Goal: Information Seeking & Learning: Learn about a topic

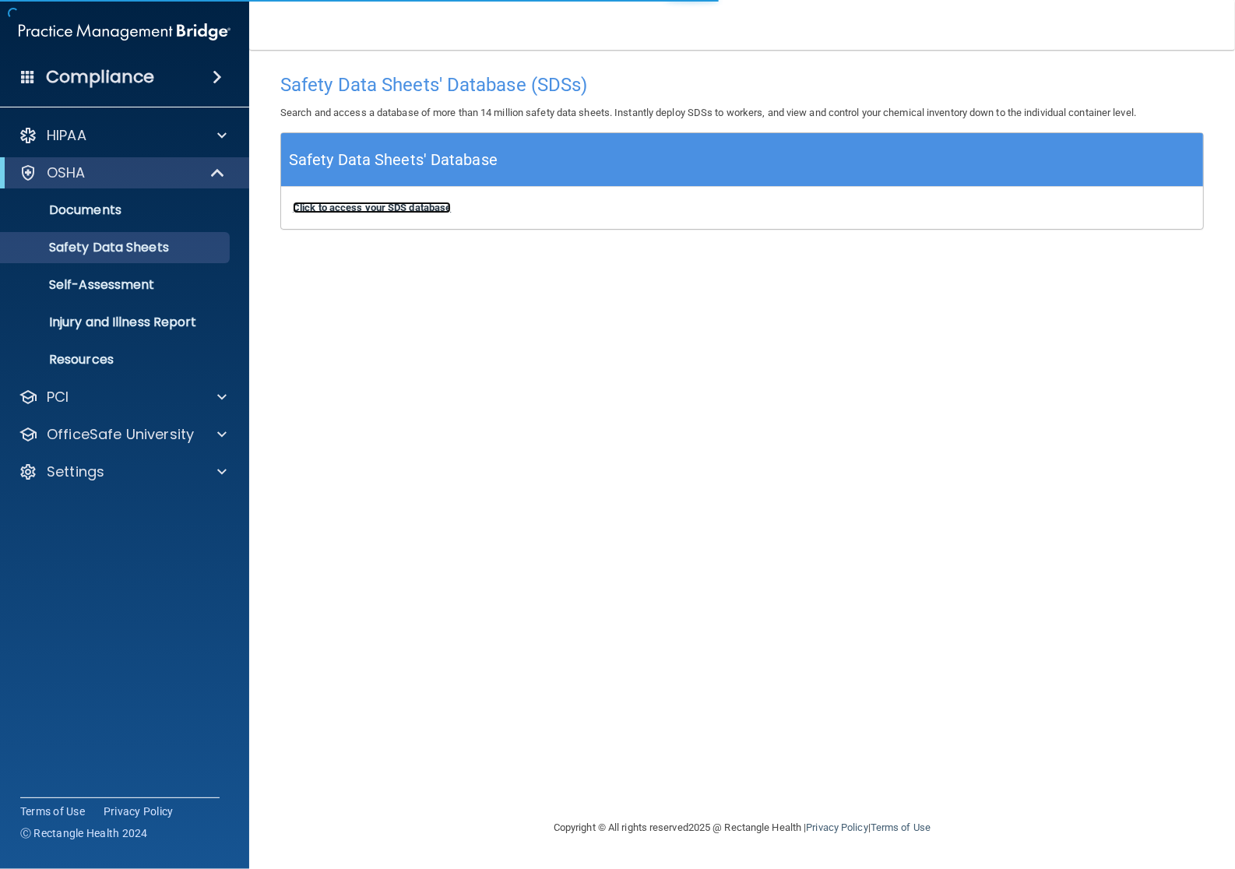
click at [341, 206] on b "Click to access your SDS database" at bounding box center [372, 208] width 158 height 12
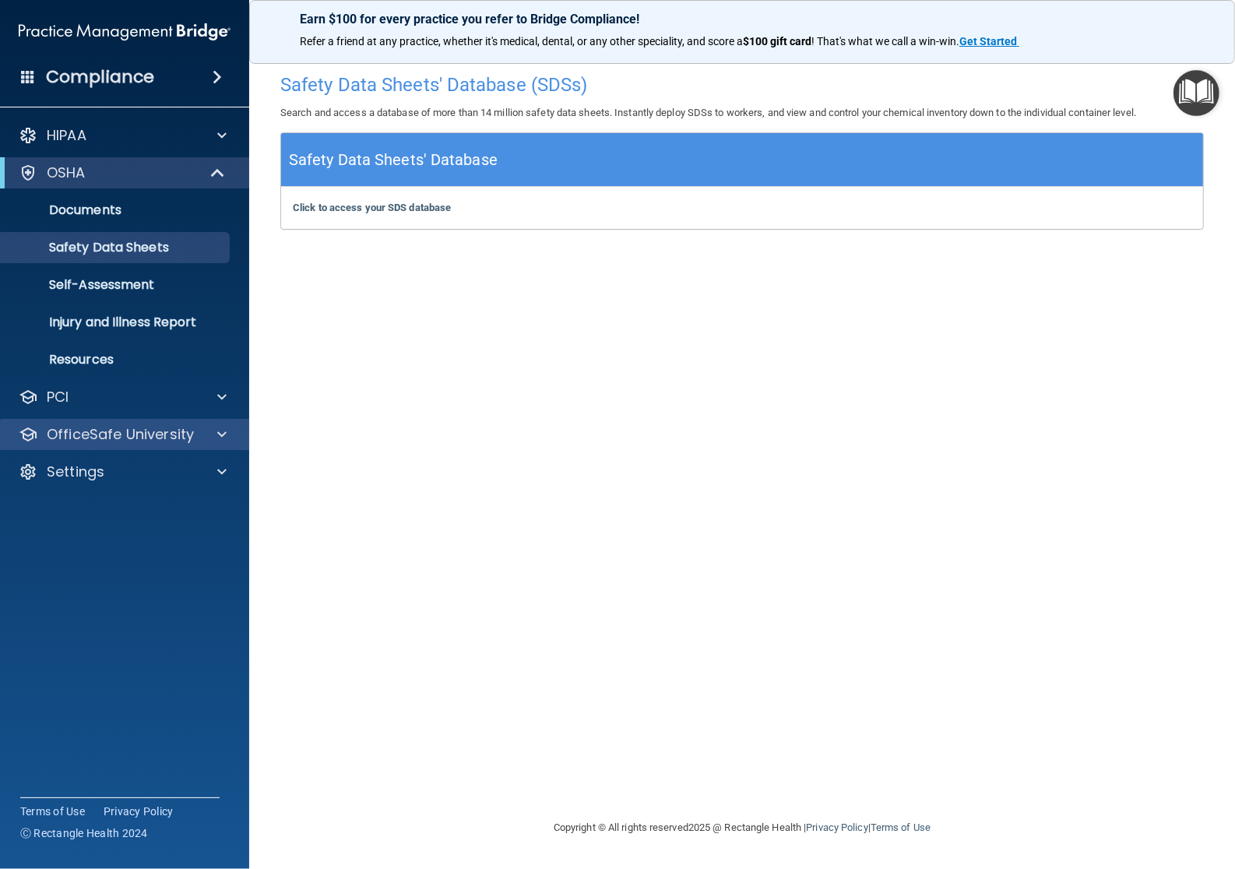
click at [153, 422] on div "OfficeSafe University" at bounding box center [125, 434] width 250 height 31
click at [150, 426] on p "OfficeSafe University" at bounding box center [120, 434] width 147 height 19
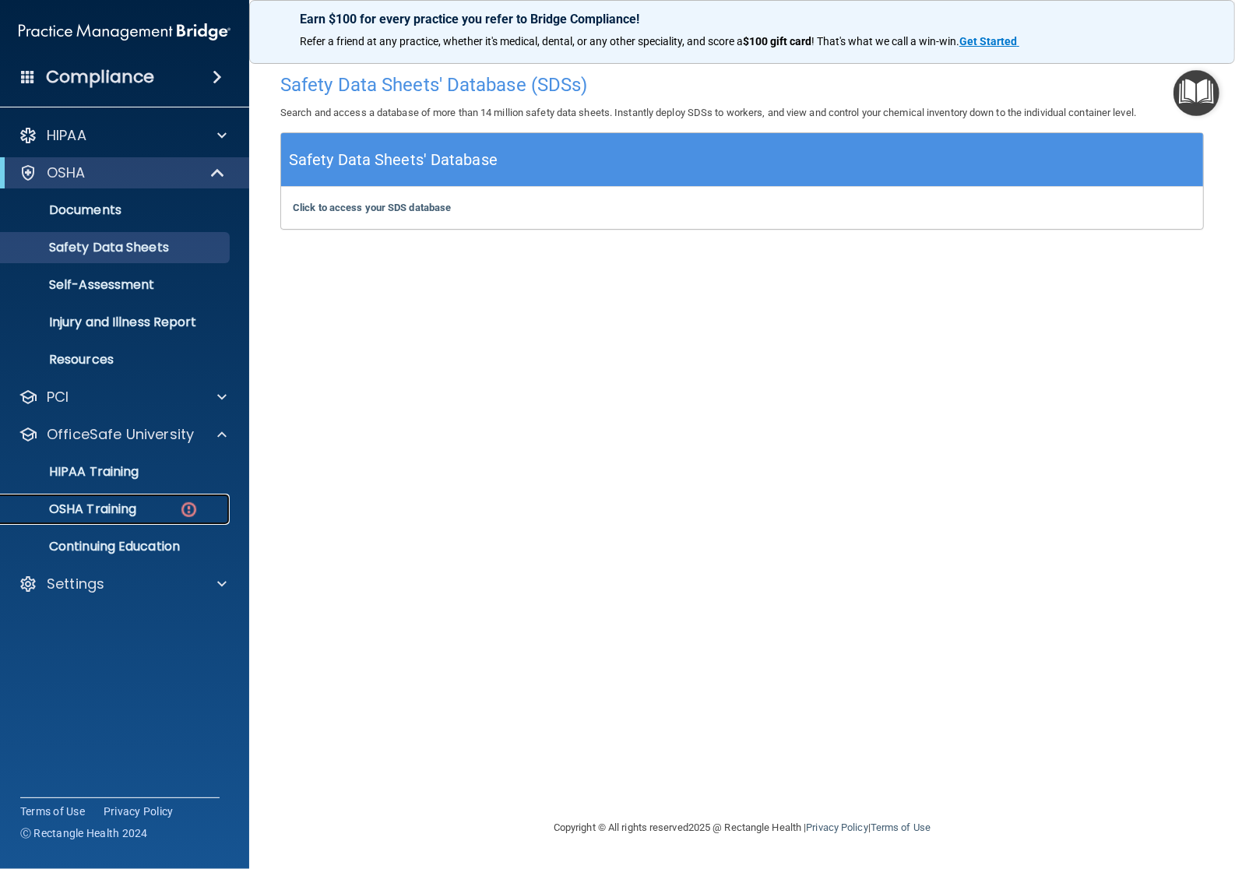
click at [146, 511] on div "OSHA Training" at bounding box center [116, 510] width 213 height 16
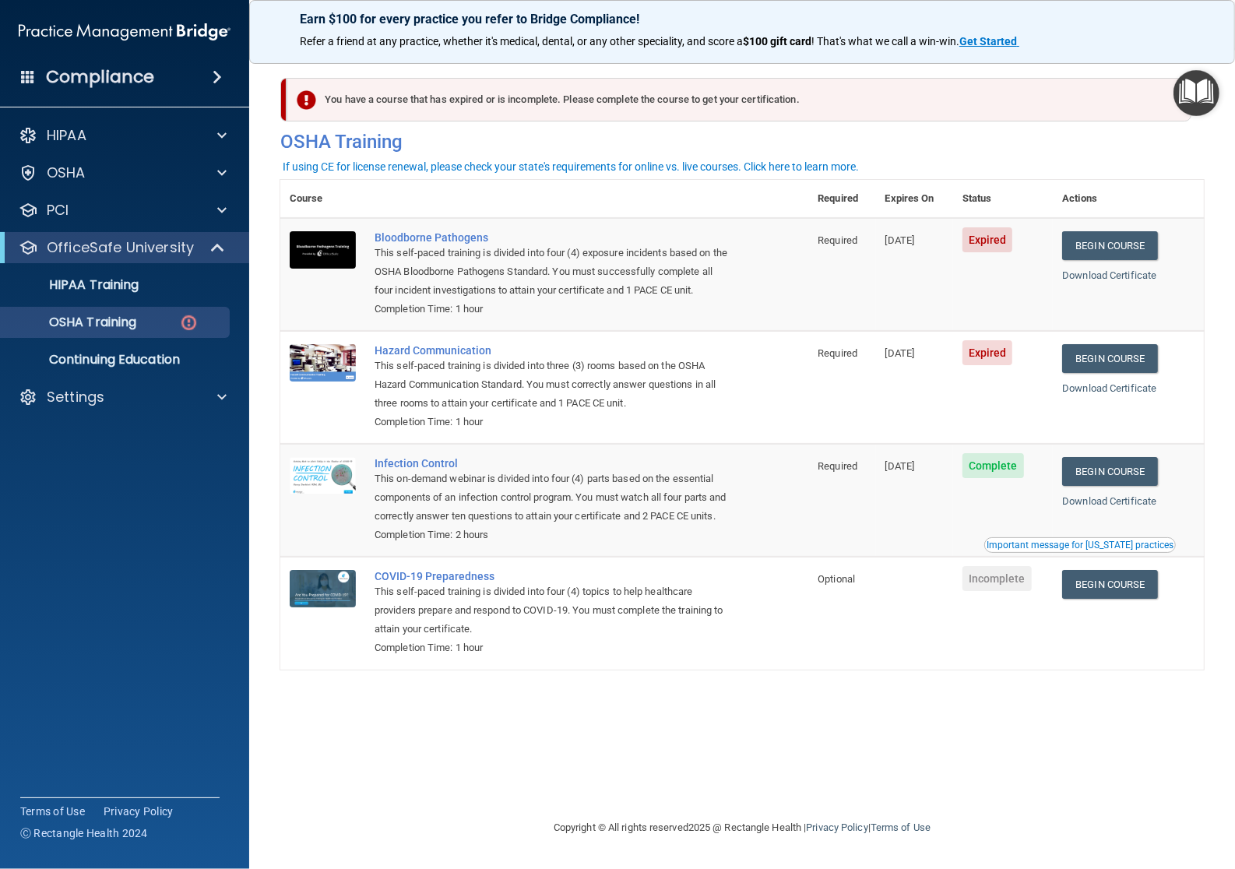
click at [932, 161] on div "You have a course that has expired or is incomplete. Please complete the course…" at bounding box center [742, 119] width 947 height 83
drag, startPoint x: 526, startPoint y: 192, endPoint x: 384, endPoint y: 232, distance: 147.4
click at [516, 191] on th at bounding box center [586, 199] width 443 height 38
click at [142, 289] on div "HIPAA Training" at bounding box center [116, 285] width 213 height 16
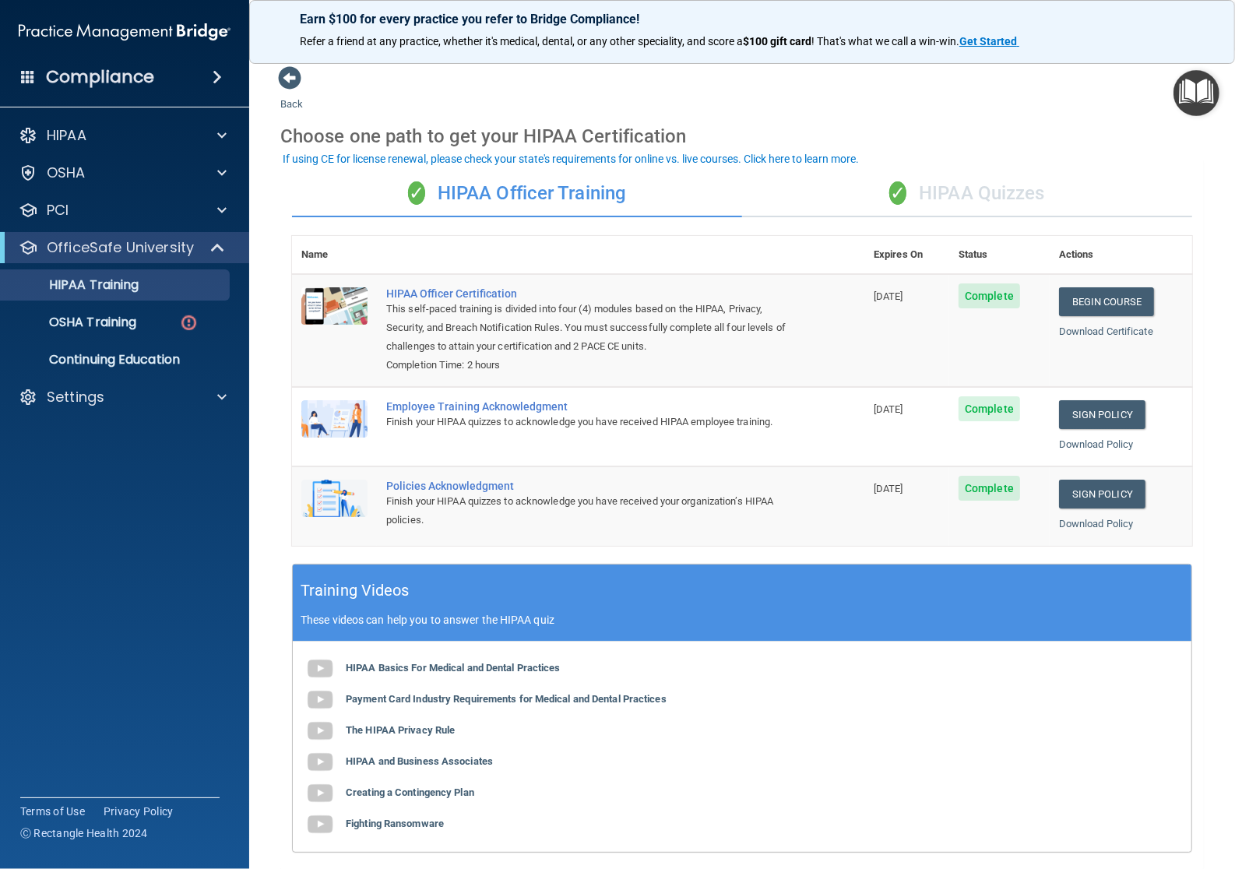
click at [970, 205] on div "✓ HIPAA Quizzes" at bounding box center [967, 194] width 450 height 47
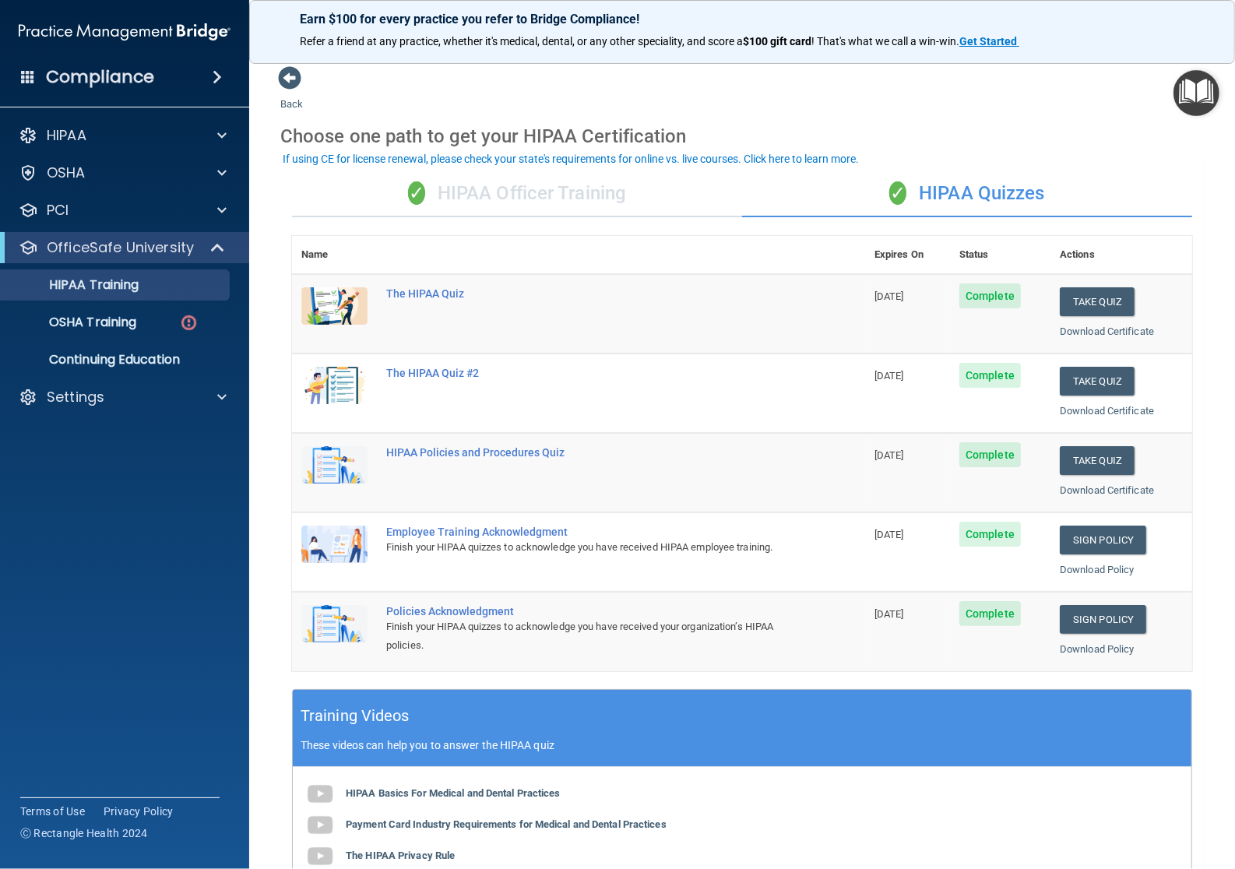
click at [544, 683] on div "Name Expires On Status Actions The HIPAA Quiz 09/09/2026 Complete Take Quiz Dow…" at bounding box center [742, 462] width 900 height 453
click at [33, 586] on accordion "HIPAA Documents and Policies Report an Incident Business Associates Emergency P…" at bounding box center [125, 391] width 250 height 554
